Goal: Task Accomplishment & Management: Use online tool/utility

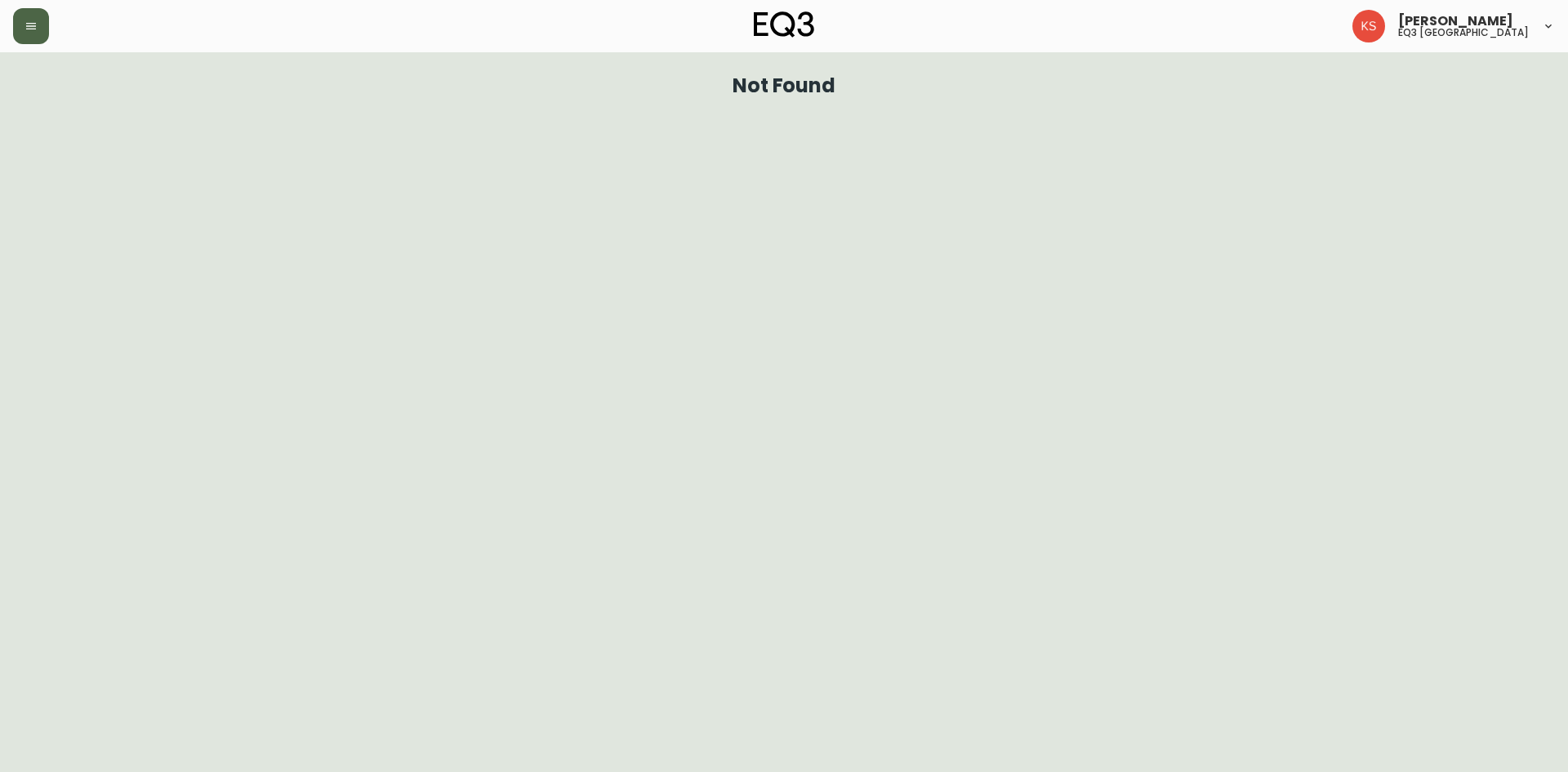
click at [41, 38] on button "button" at bounding box center [31, 27] width 36 height 36
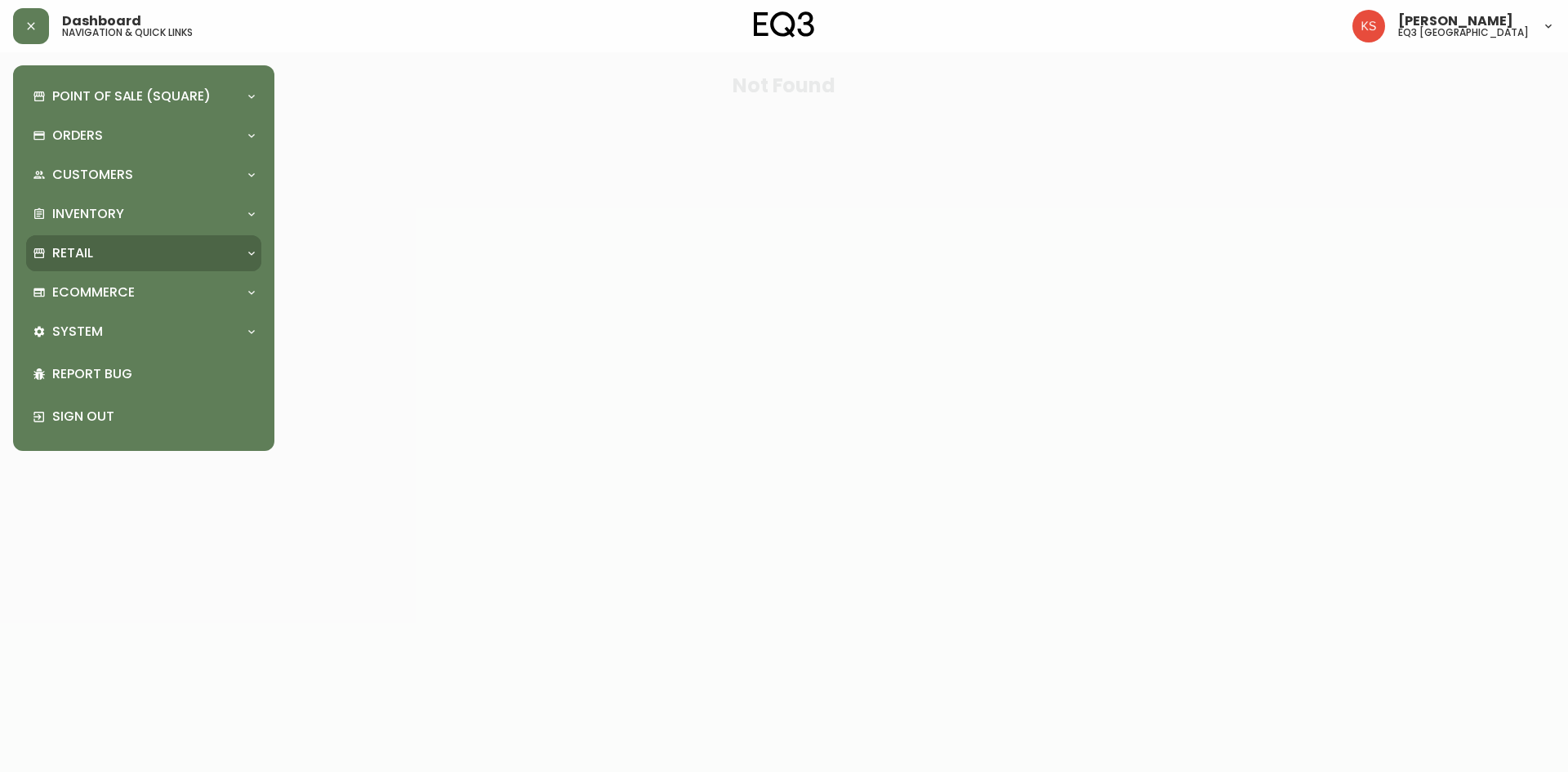
click at [102, 249] on div "Retail" at bounding box center [135, 253] width 206 height 18
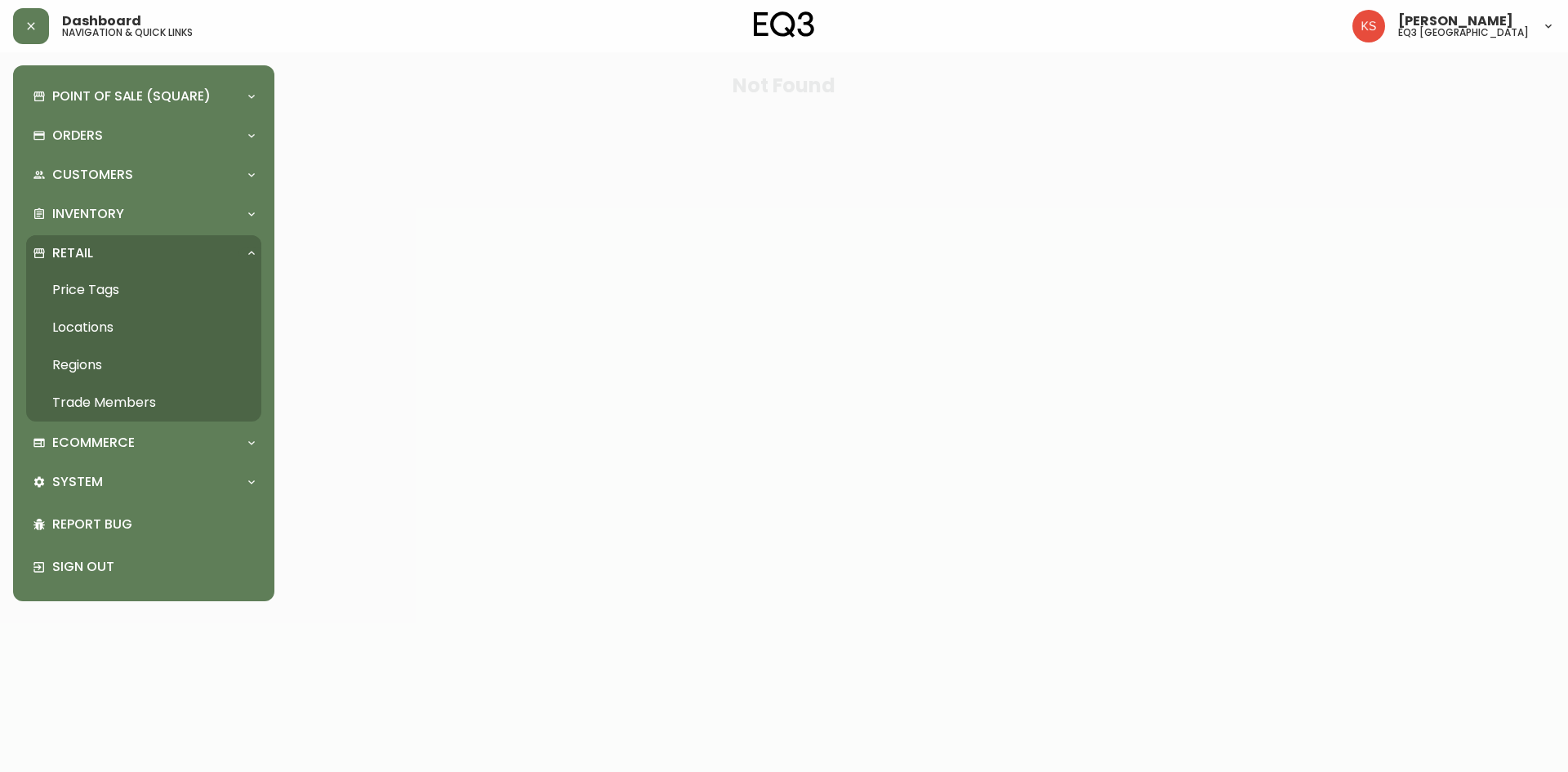
click at [103, 294] on link "Price Tags" at bounding box center [143, 289] width 235 height 37
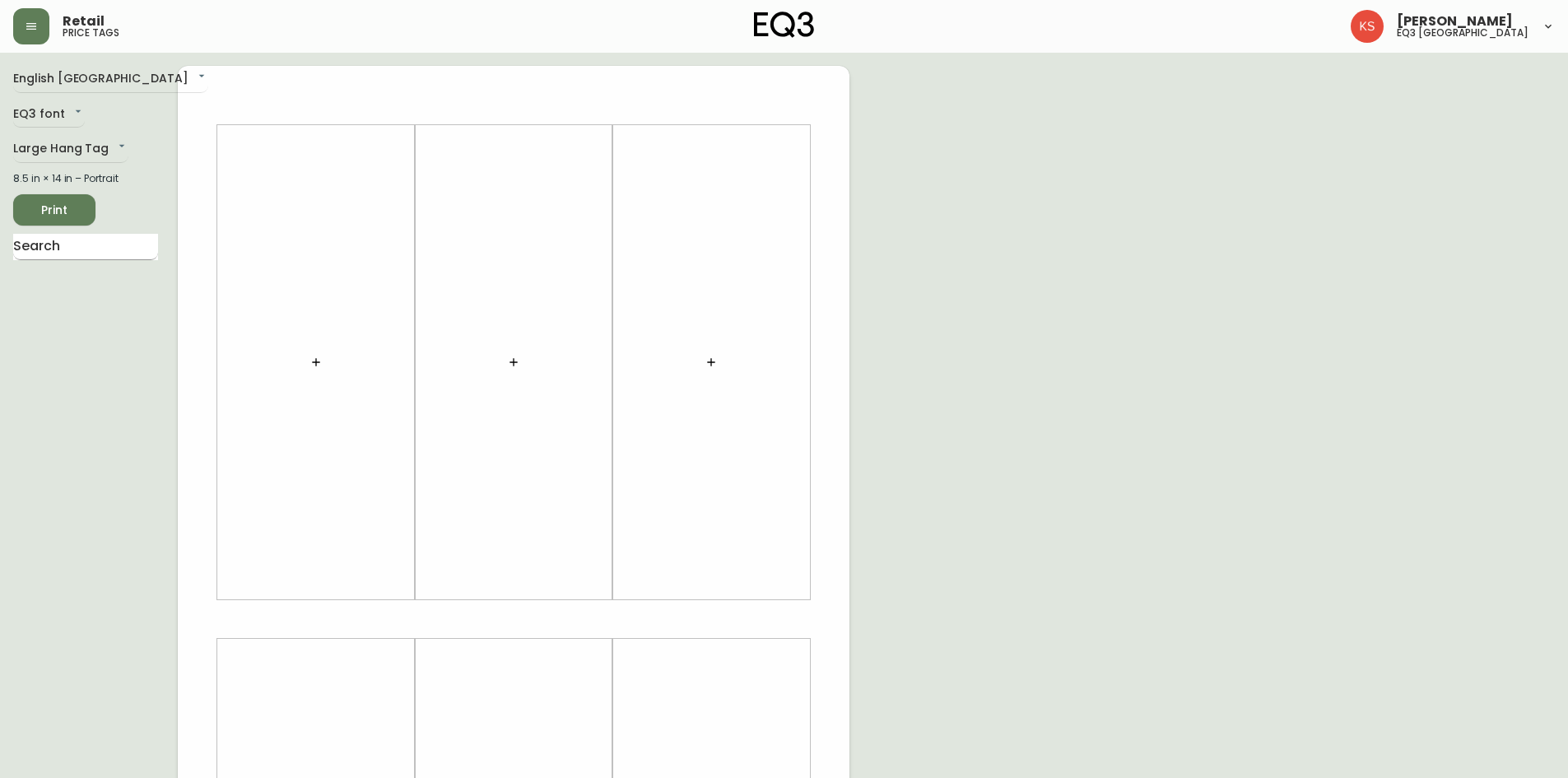
click at [28, 248] on input "text" at bounding box center [85, 247] width 145 height 26
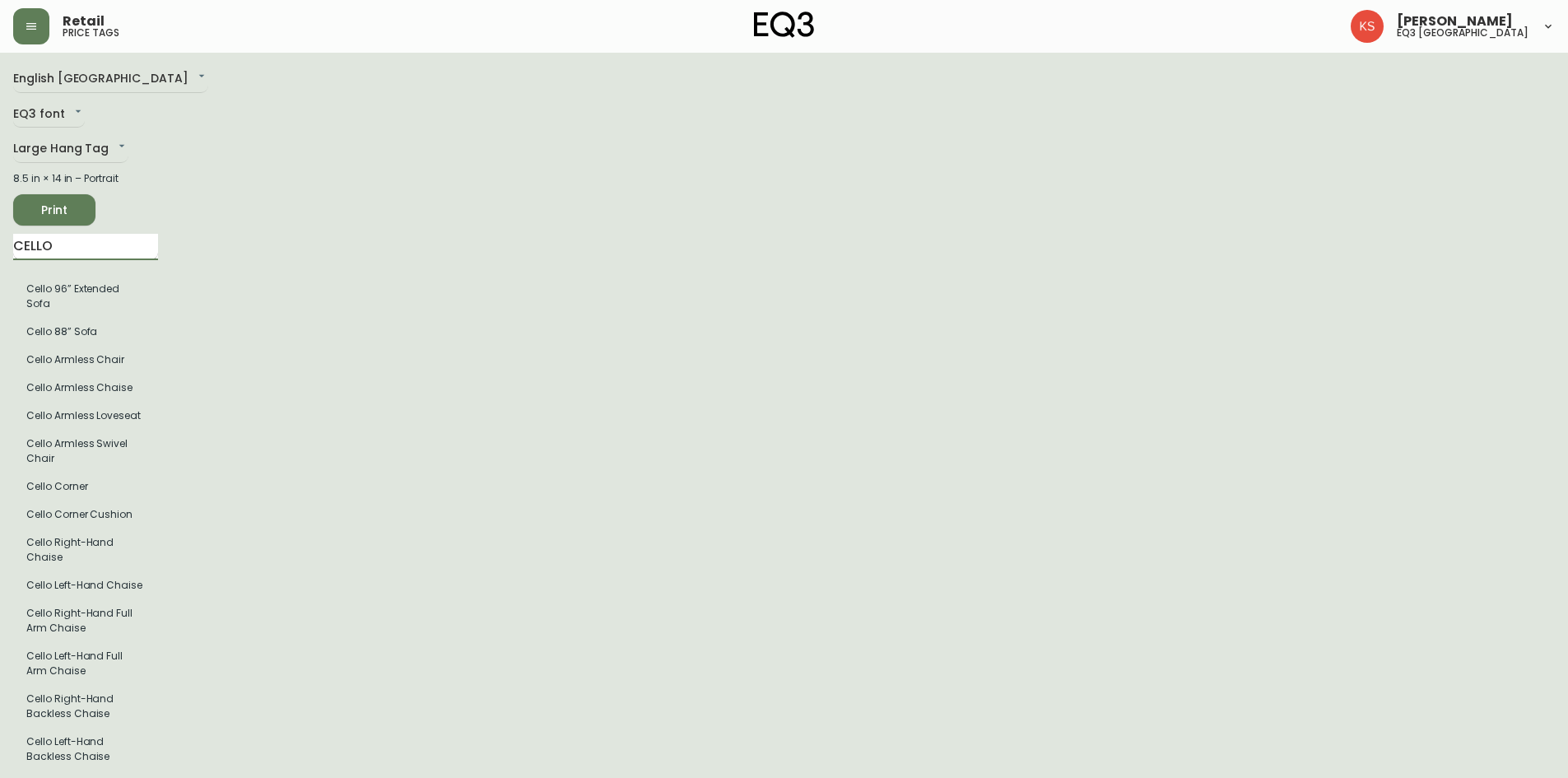
type input "CELLO"
drag, startPoint x: 0, startPoint y: 248, endPoint x: 0, endPoint y: 237, distance: 11.0
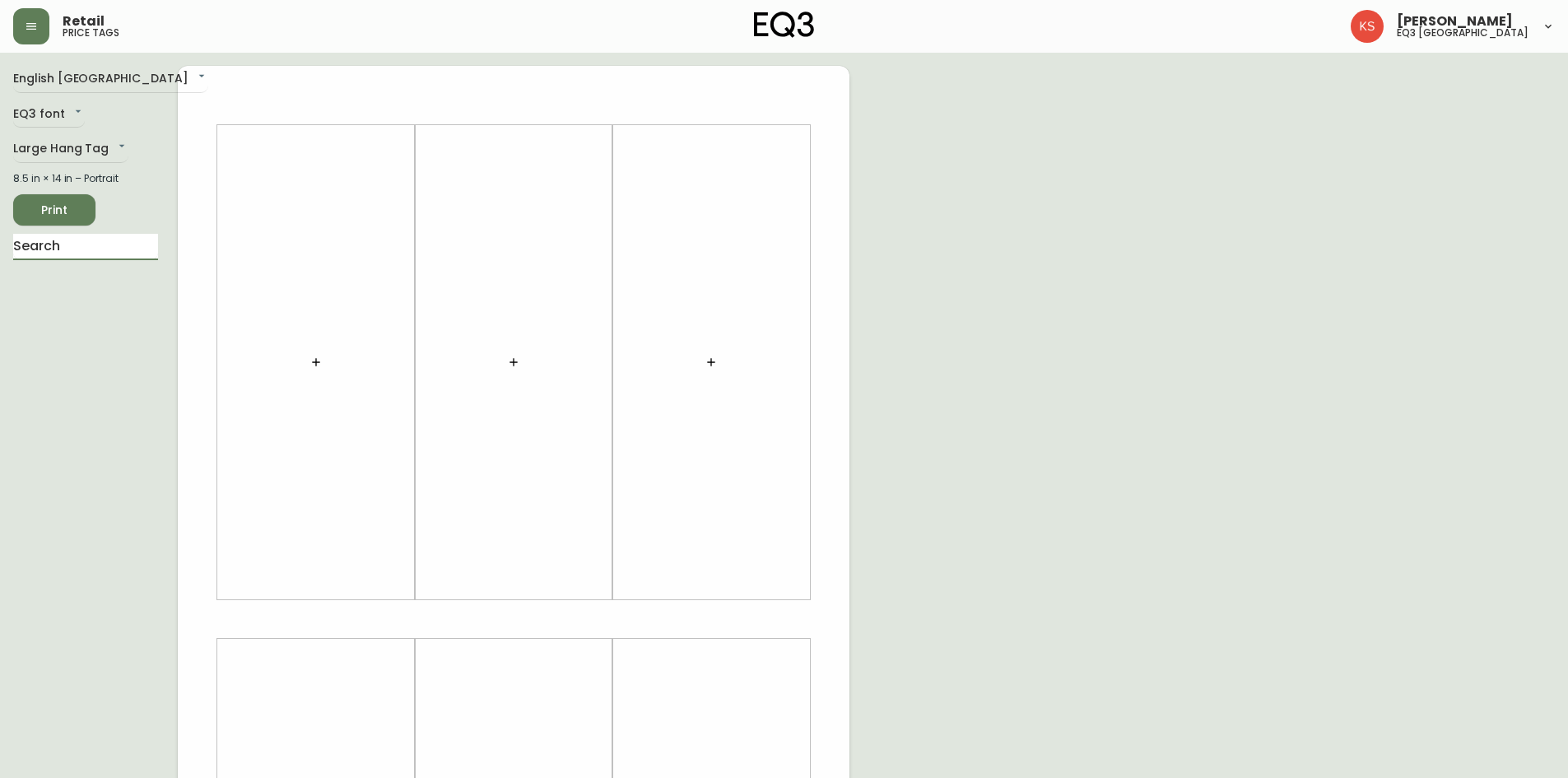
click at [314, 360] on icon "button" at bounding box center [316, 363] width 13 height 13
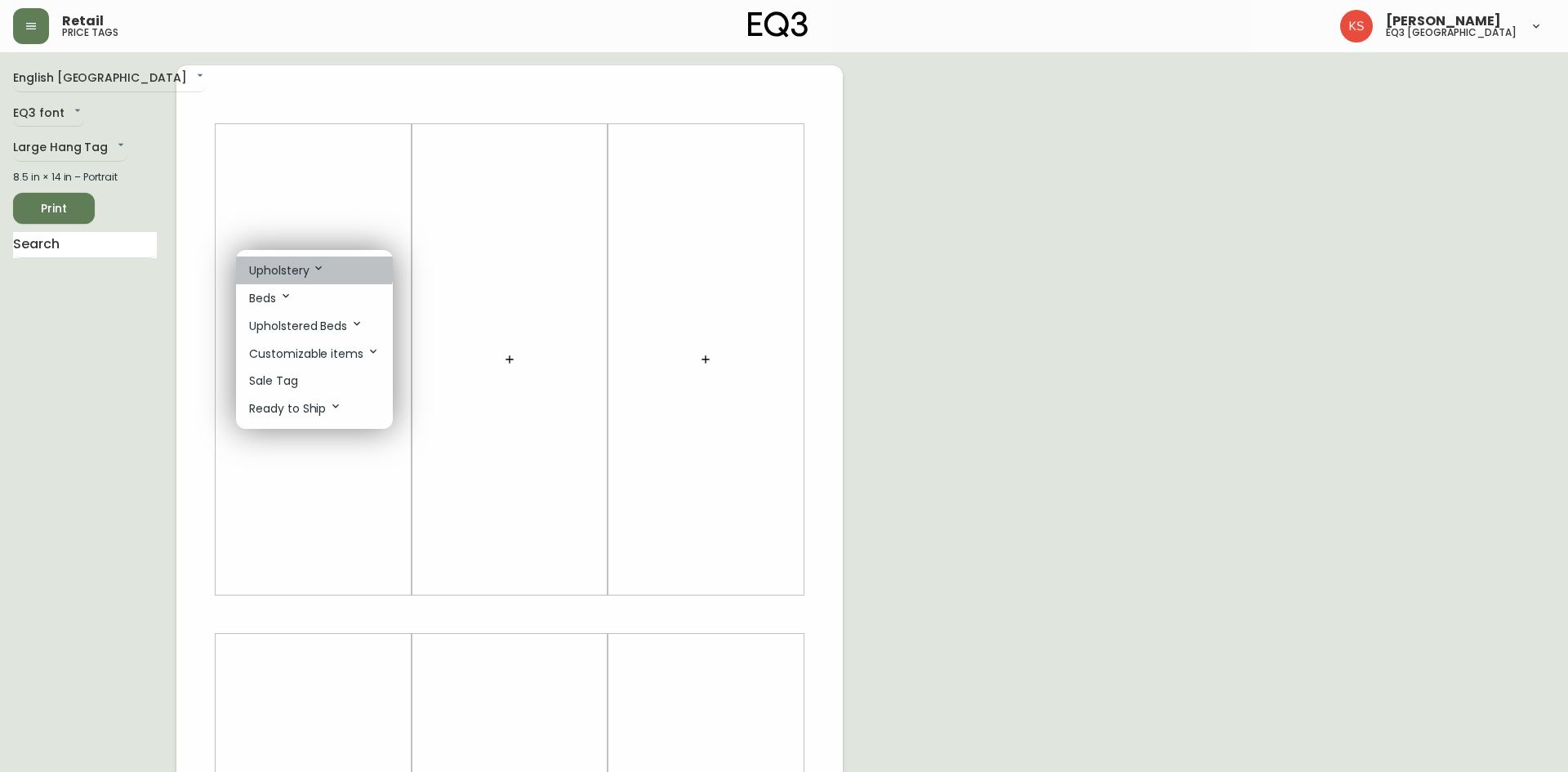
click at [305, 264] on p "Upholstery" at bounding box center [287, 270] width 76 height 18
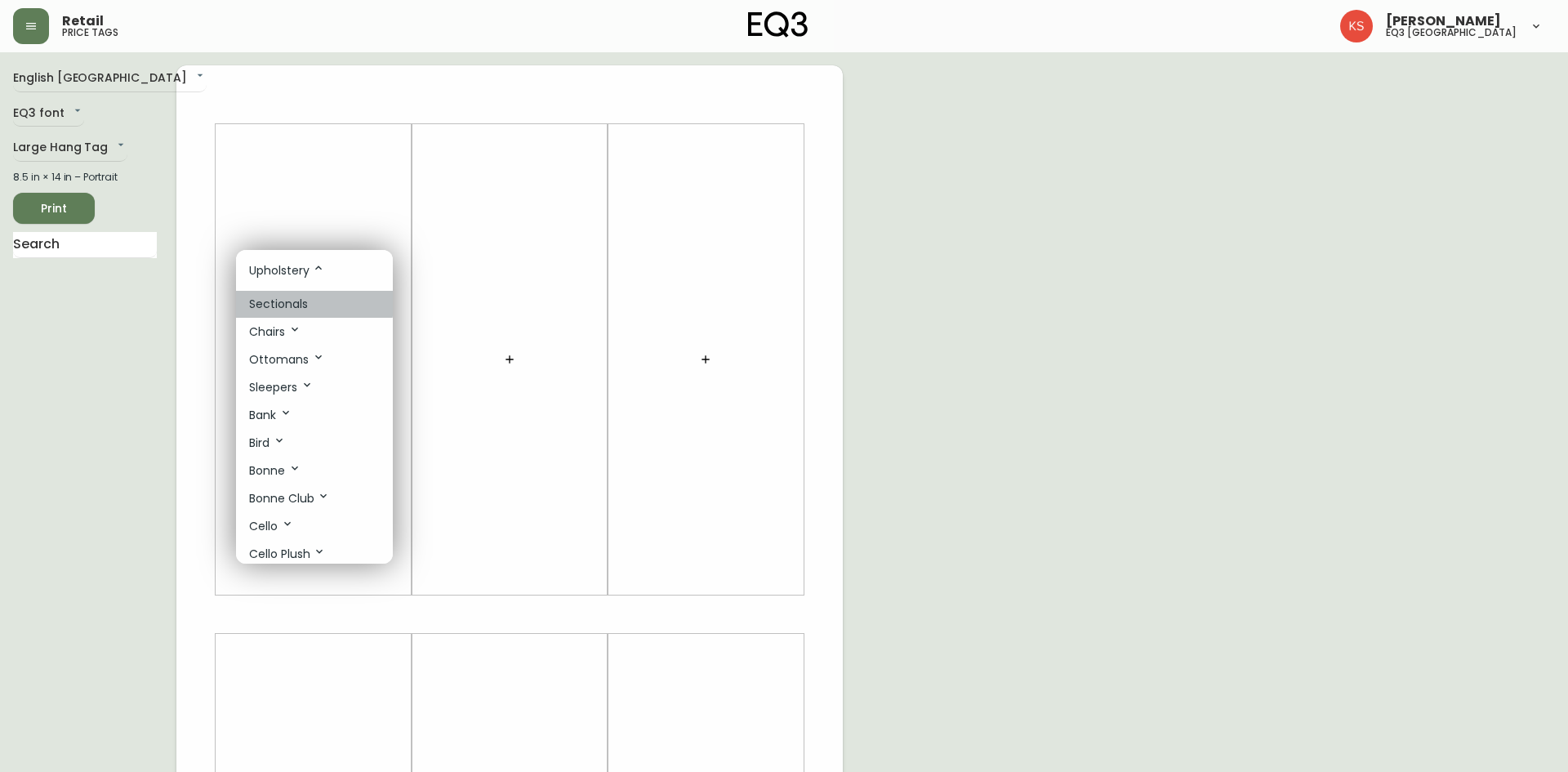
click at [297, 303] on p "Sectionals" at bounding box center [279, 305] width 59 height 17
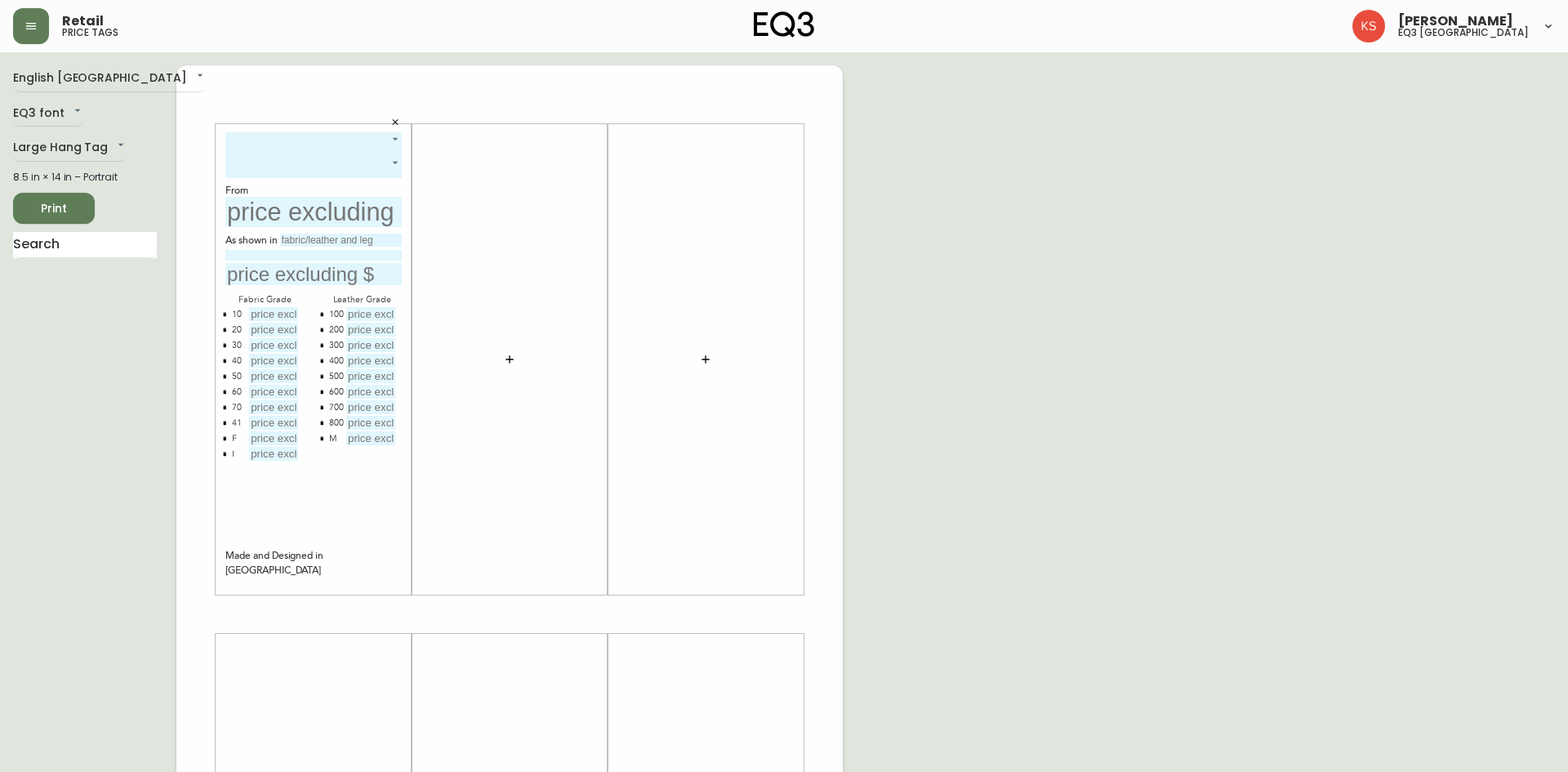
click at [259, 148] on body "Retail price tags [PERSON_NAME] eq3 [GEOGRAPHIC_DATA] English [GEOGRAPHIC_DATA]…" at bounding box center [784, 582] width 1568 height 1163
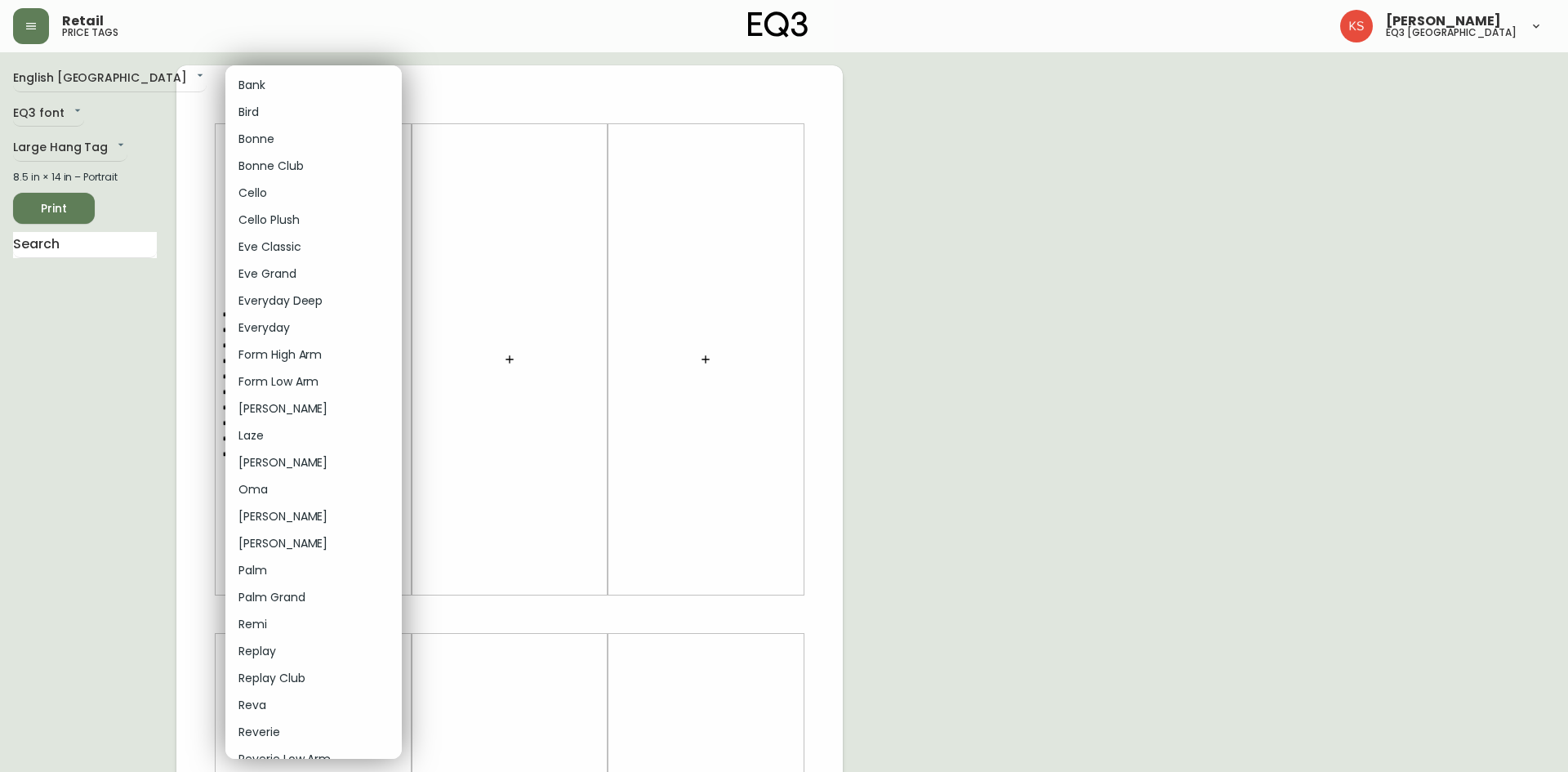
click at [291, 216] on li "Cello Plush" at bounding box center [313, 220] width 176 height 27
type input "5"
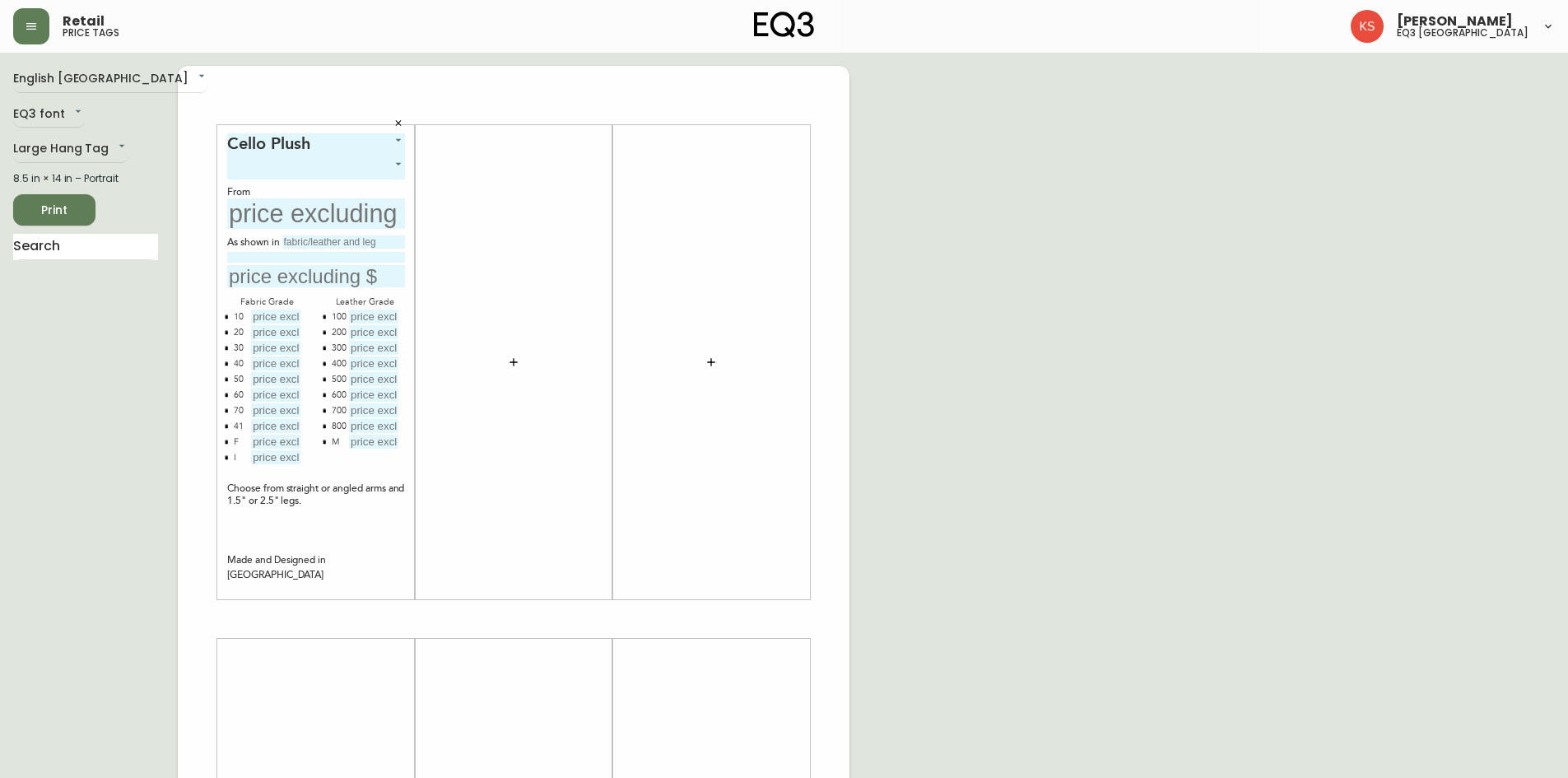
click at [291, 168] on body "Retail price tags [PERSON_NAME] eq3 [GEOGRAPHIC_DATA] English [GEOGRAPHIC_DATA]…" at bounding box center [784, 586] width 1568 height 1172
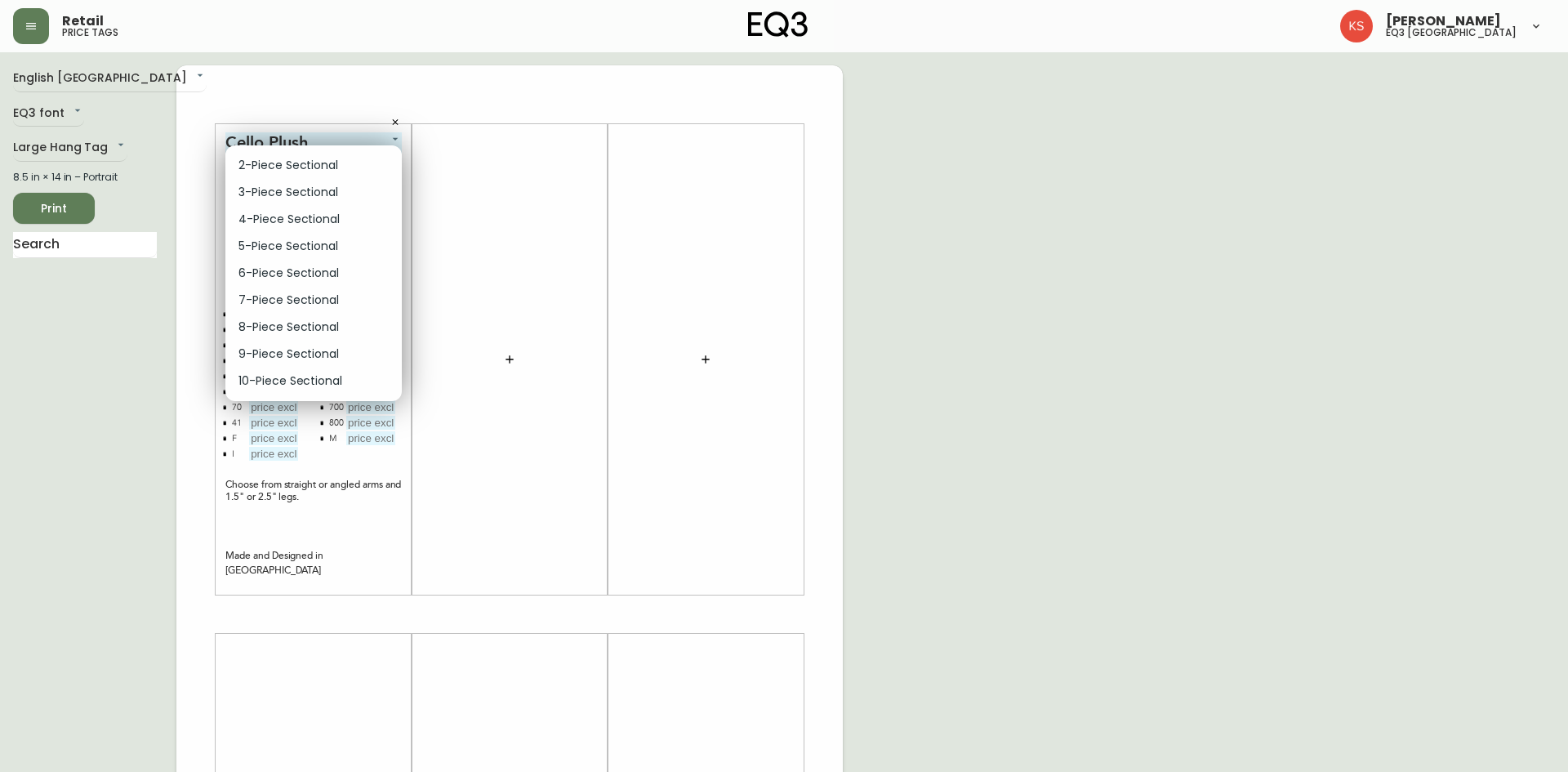
click at [289, 247] on li "5-Piece Sectional" at bounding box center [313, 247] width 176 height 27
type input "3"
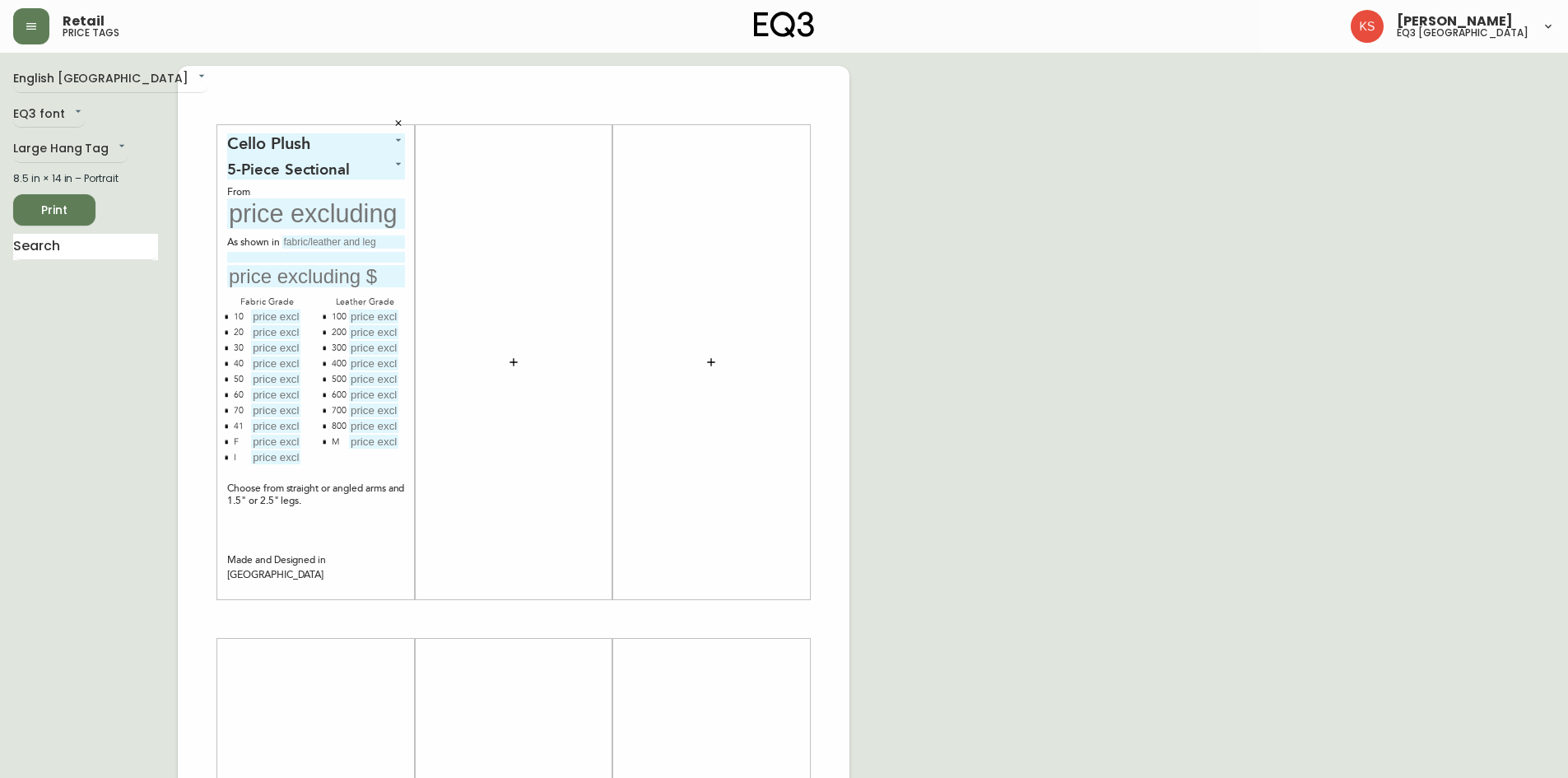
click at [293, 214] on input "text" at bounding box center [316, 214] width 177 height 31
type input "$8947"
click at [308, 244] on input "text" at bounding box center [343, 243] width 123 height 13
type input "GRADE 50"
click at [242, 258] on input at bounding box center [316, 257] width 177 height 11
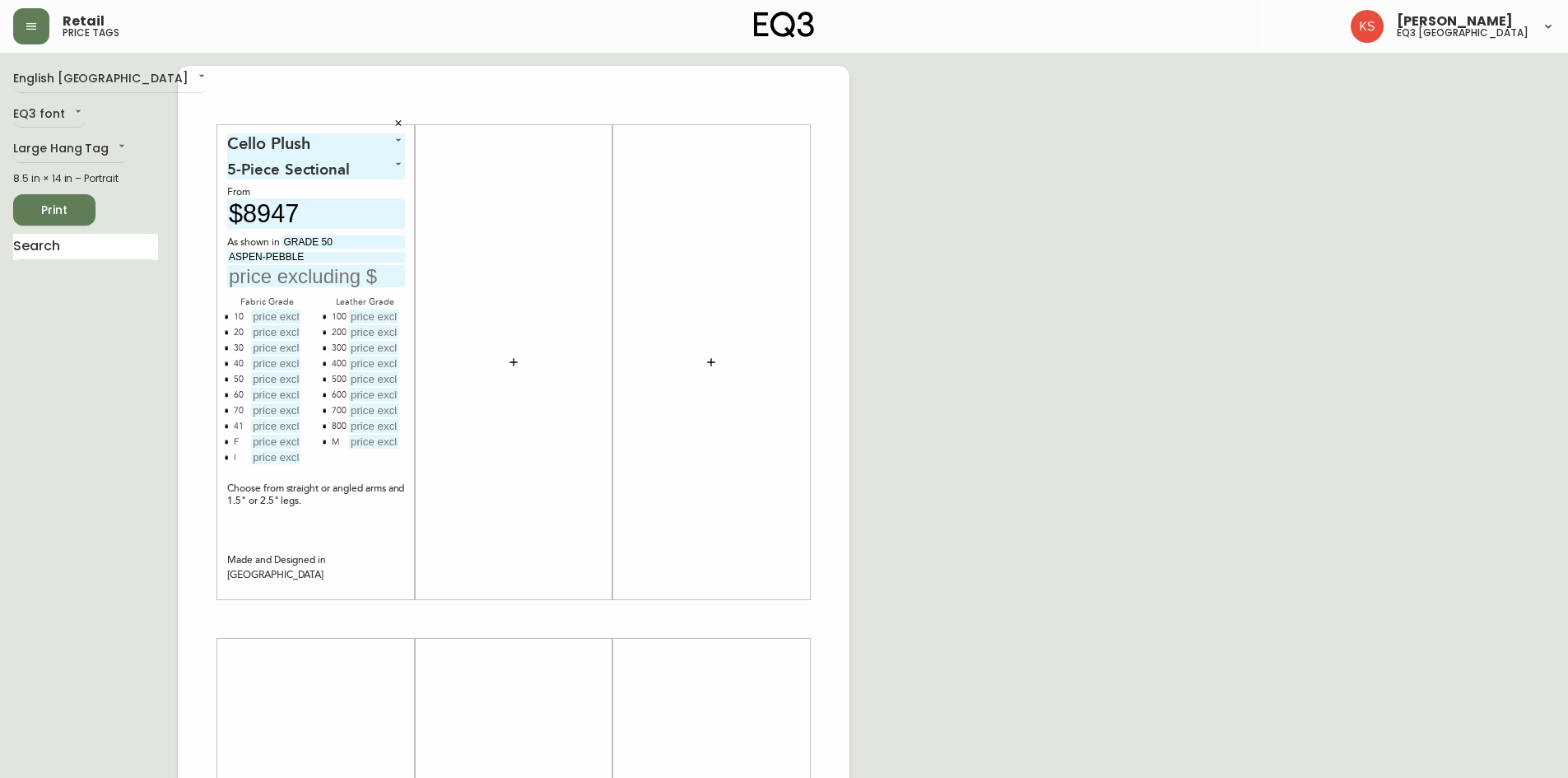
type input "ASPEN-PEBBLE"
click at [286, 279] on input "text" at bounding box center [316, 275] width 177 height 22
type input "$11147"
click at [281, 376] on input "text" at bounding box center [276, 379] width 50 height 14
type input "$11147"
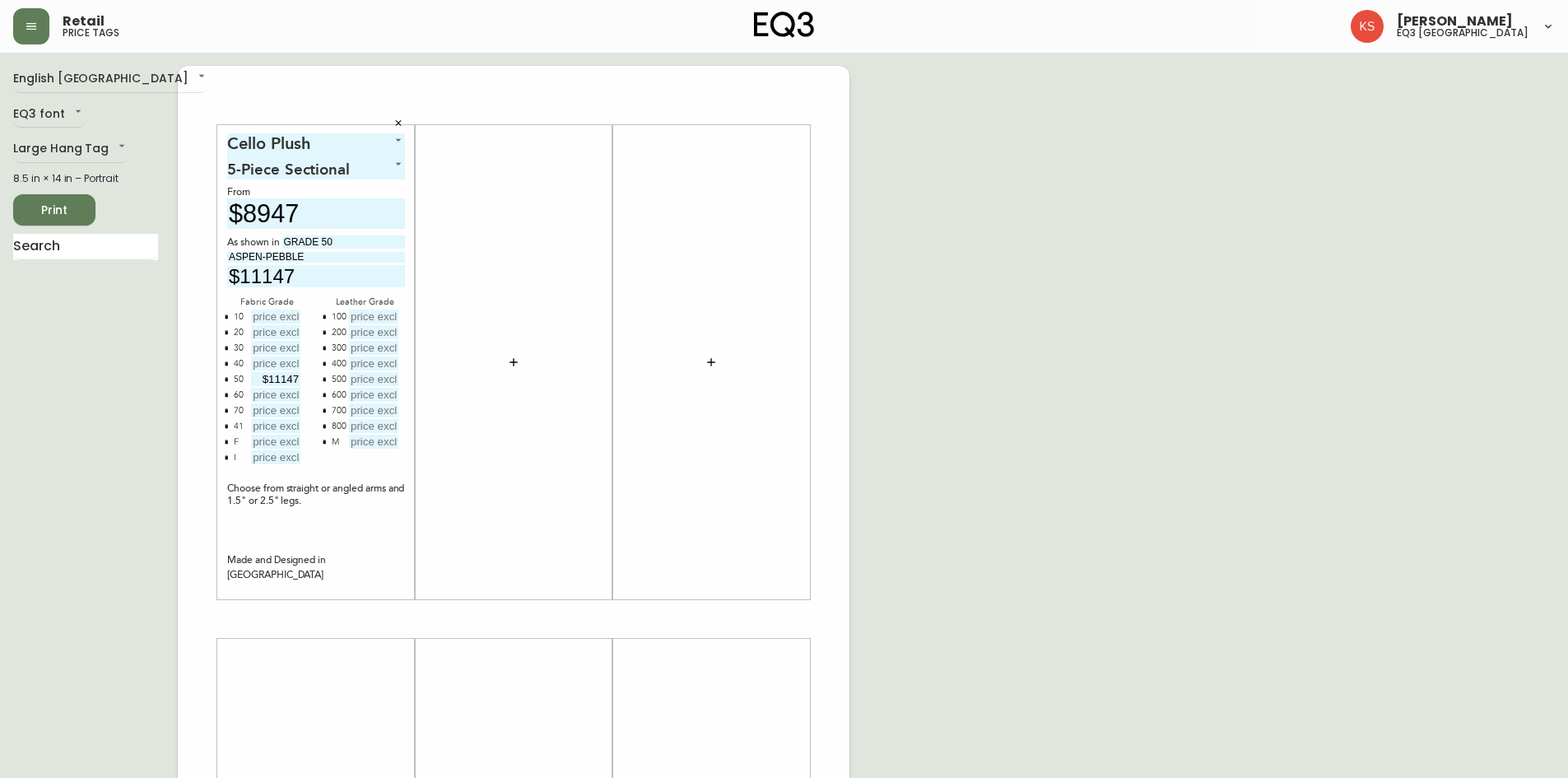
click at [276, 311] on input "text" at bounding box center [276, 317] width 50 height 14
type input "$8947"
click at [265, 331] on input "text" at bounding box center [276, 332] width 50 height 14
type input "$9497"
click at [280, 346] on input "text" at bounding box center [276, 347] width 50 height 14
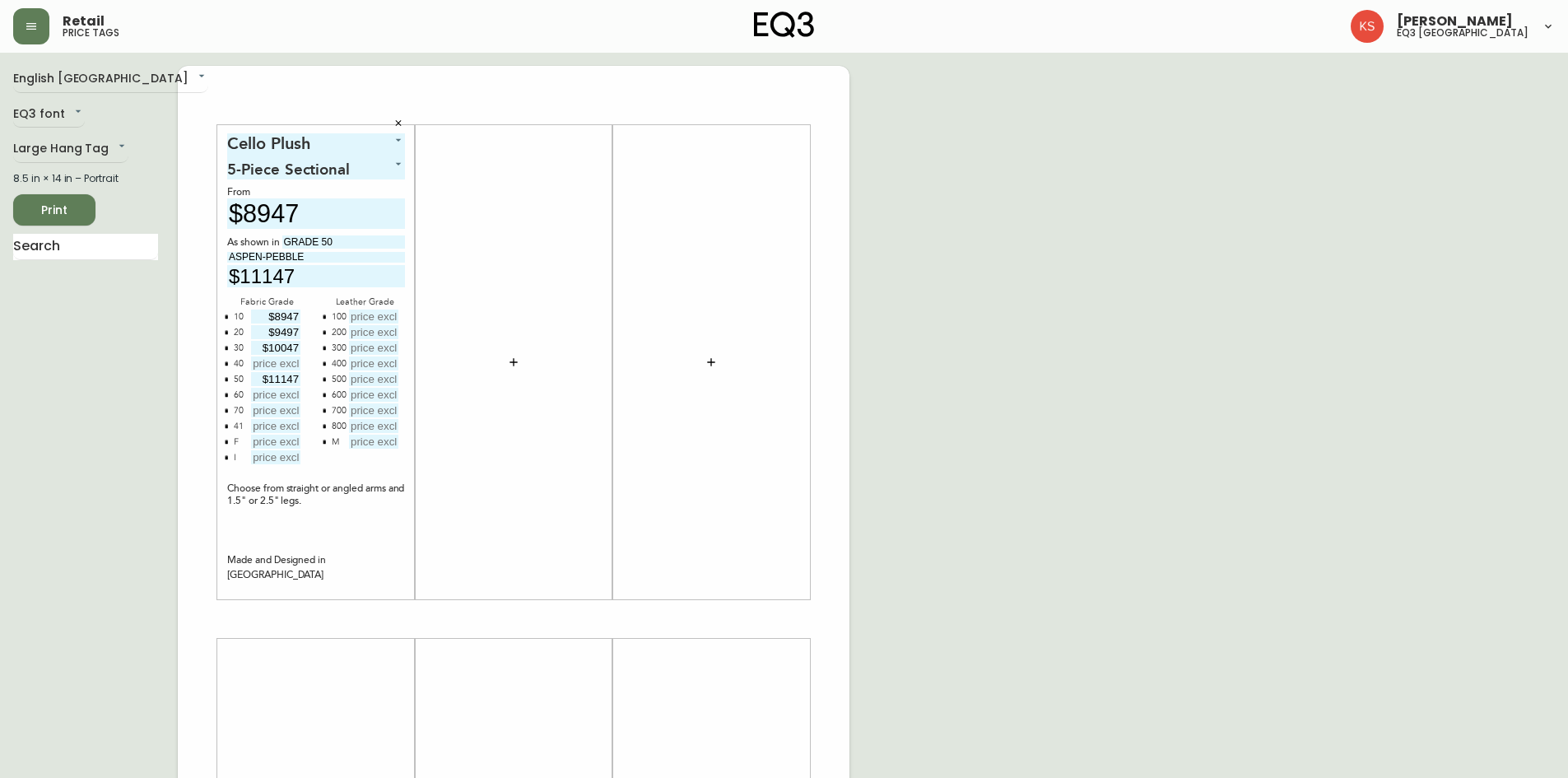
type input "$10047"
click at [273, 363] on input "text" at bounding box center [276, 364] width 50 height 14
type input "$10597"
click at [273, 397] on input "text" at bounding box center [276, 394] width 50 height 14
type input "$11697"
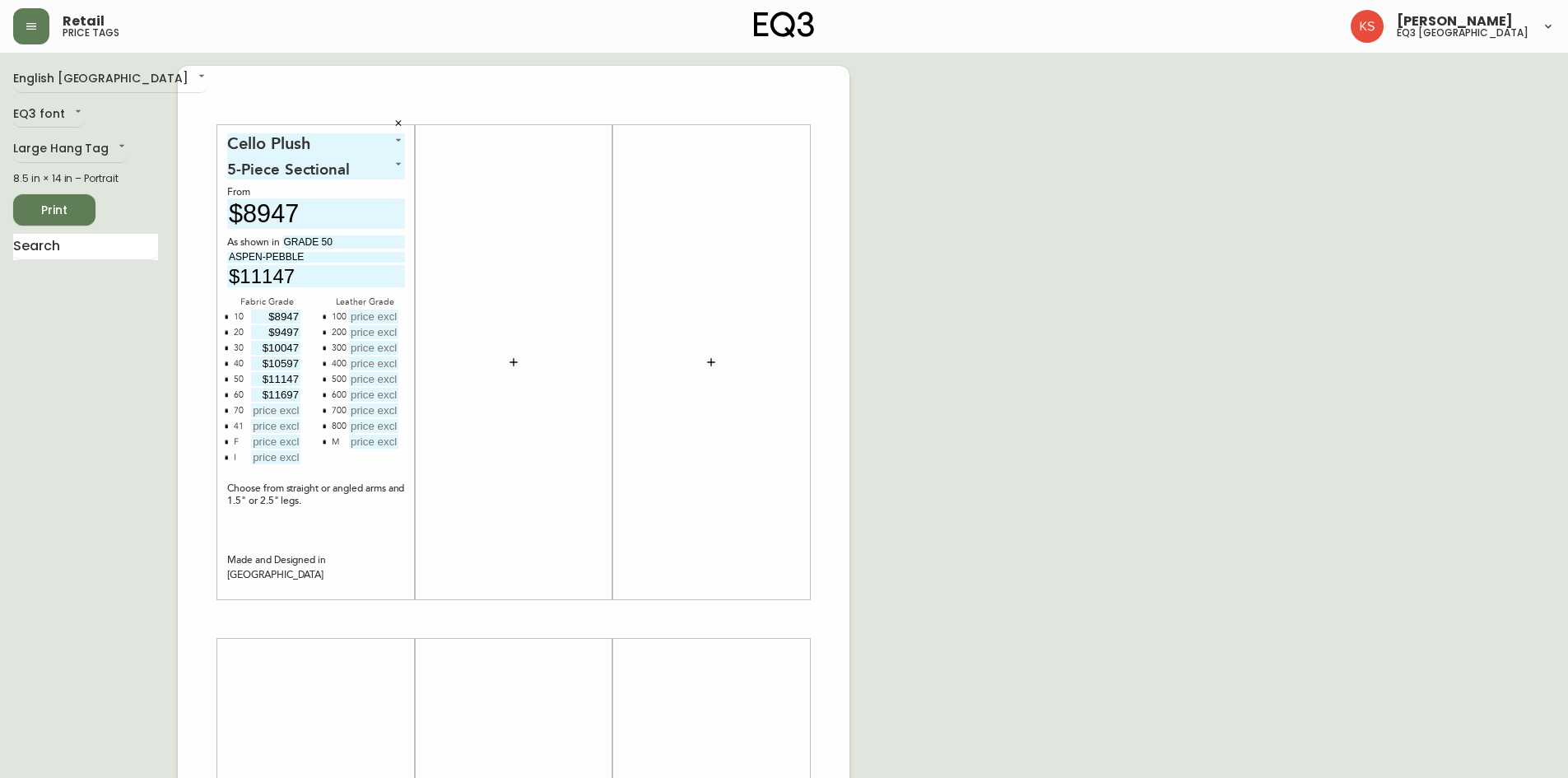
click at [270, 411] on input "text" at bounding box center [276, 411] width 50 height 14
type input "$12247"
click at [280, 444] on input "text" at bounding box center [276, 441] width 50 height 14
type input "$21047"
click at [273, 460] on input "text" at bounding box center [276, 458] width 50 height 14
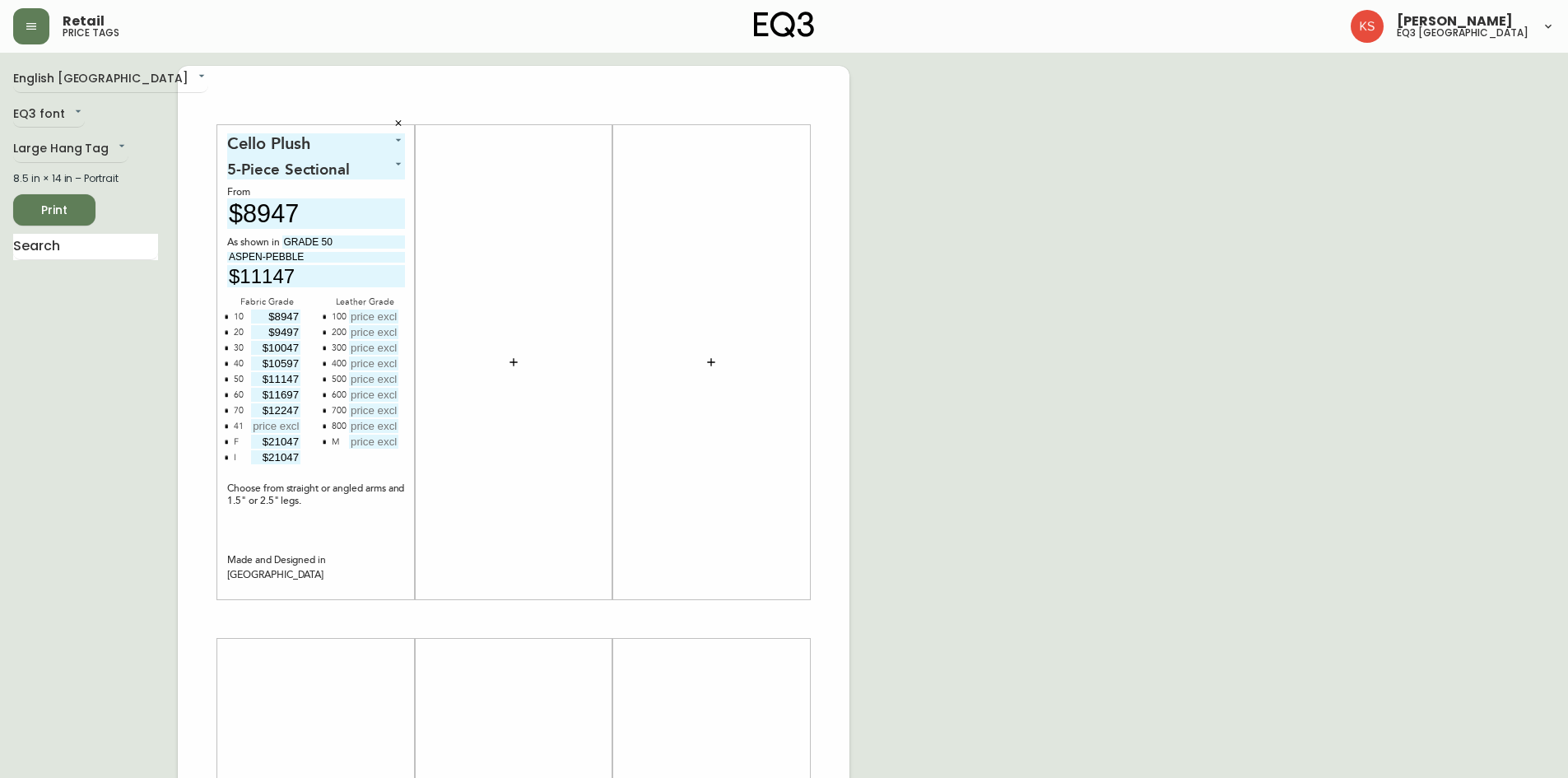
type input "$21047"
click at [366, 327] on input "text" at bounding box center [374, 332] width 50 height 14
type input "$13947"
click at [358, 348] on input "text" at bounding box center [374, 347] width 50 height 14
type input "$14497"
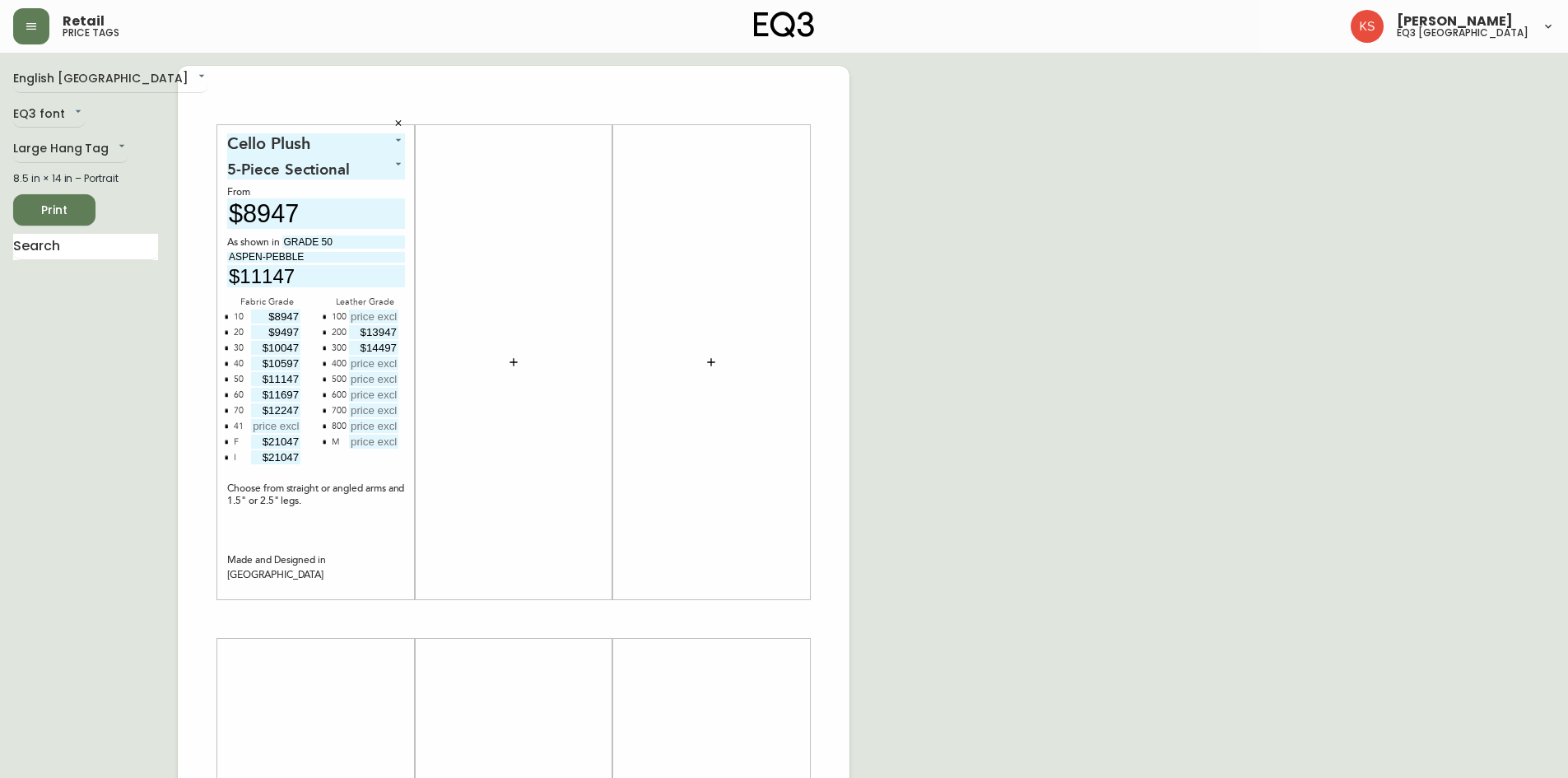
click at [365, 362] on input "text" at bounding box center [374, 364] width 50 height 14
type input "$15047"
click at [379, 381] on input "text" at bounding box center [374, 379] width 50 height 14
type input "$15597"
click at [374, 392] on input "text" at bounding box center [374, 394] width 50 height 14
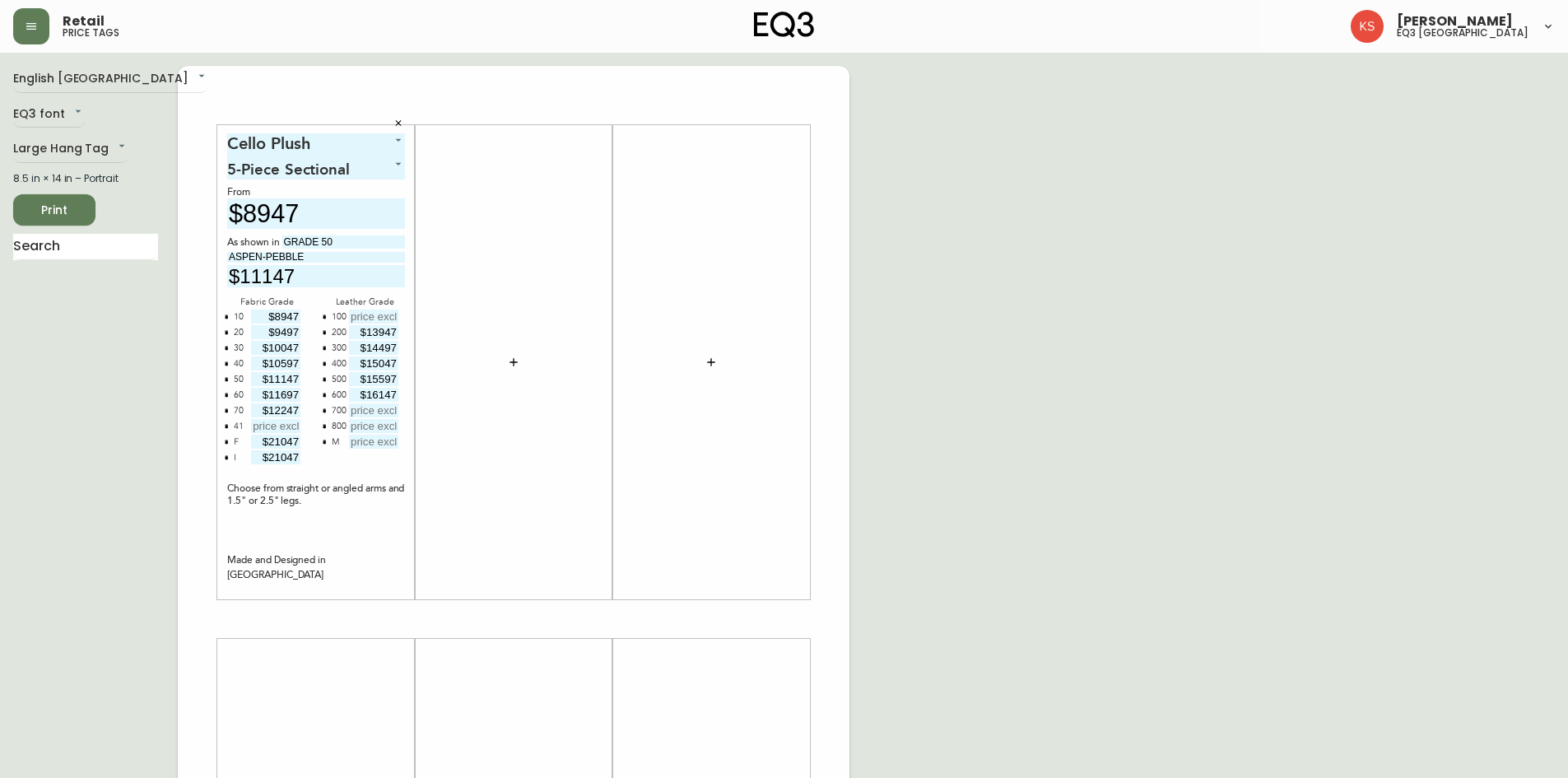
type input "$16147"
click at [370, 416] on input "text" at bounding box center [374, 411] width 50 height 14
type input "$16697"
click at [385, 428] on input "text" at bounding box center [374, 426] width 50 height 14
type input "$17247"
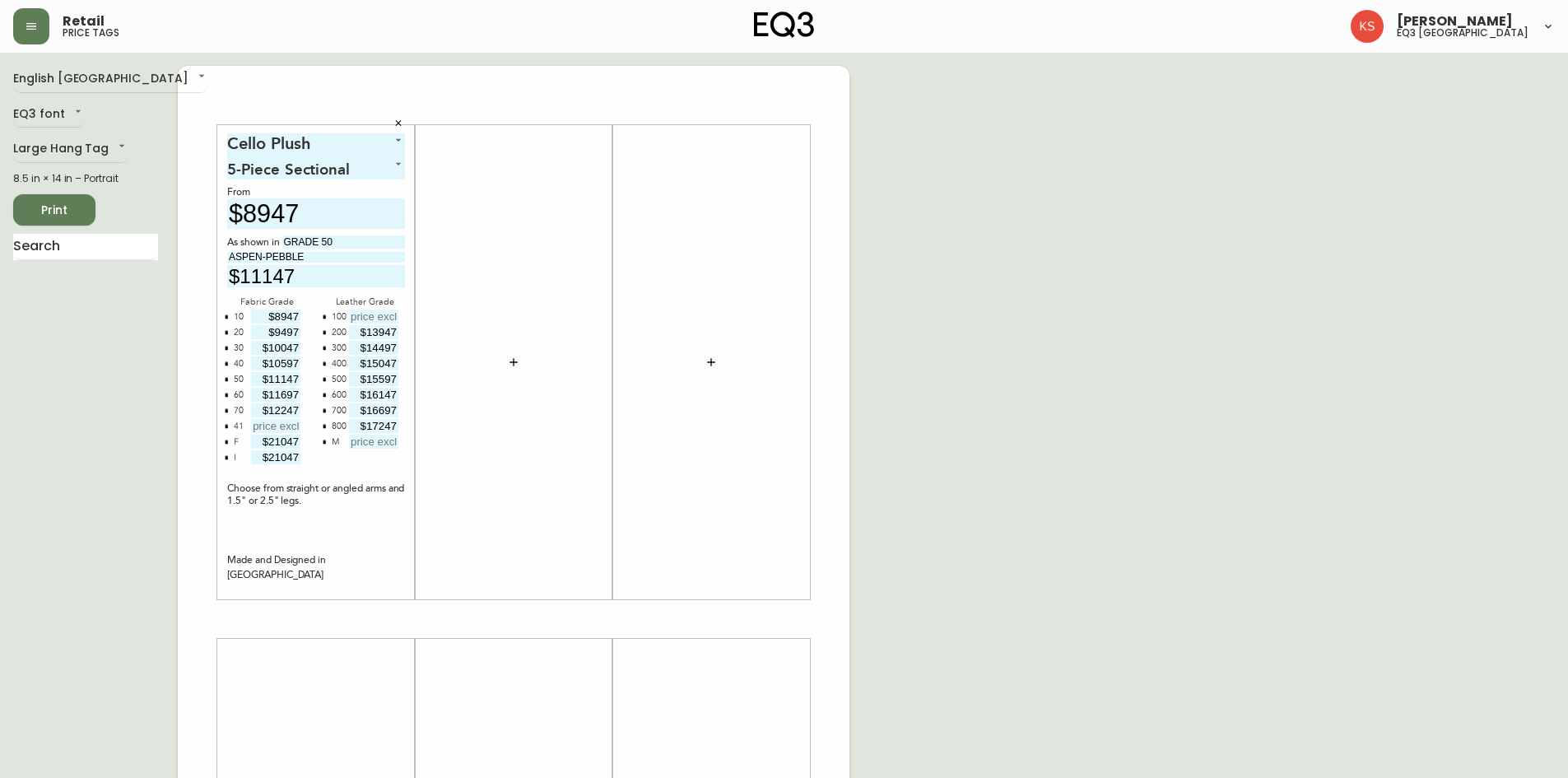
click at [913, 288] on div "English [GEOGRAPHIC_DATA] en_CA EQ3 font EQ3 Large Hang Tag large 8.5 in × 14 i…" at bounding box center [784, 620] width 1542 height 1107
click at [71, 212] on span "Print" at bounding box center [54, 210] width 56 height 20
